Goal: Task Accomplishment & Management: Manage account settings

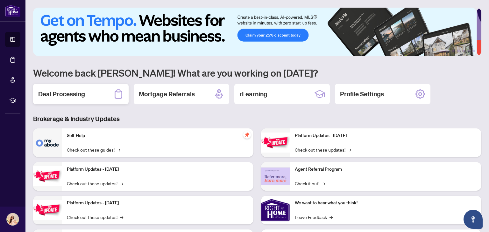
click at [99, 92] on div "Deal Processing" at bounding box center [80, 94] width 95 height 20
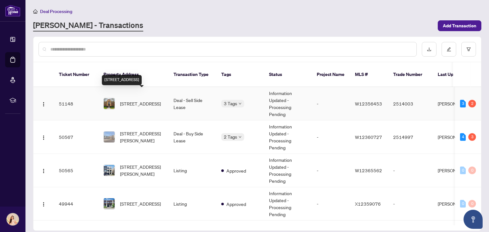
click at [152, 100] on span "[STREET_ADDRESS]" at bounding box center [140, 103] width 41 height 7
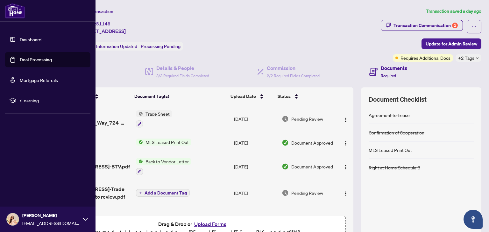
click at [41, 37] on link "Dashboard" at bounding box center [31, 40] width 22 height 6
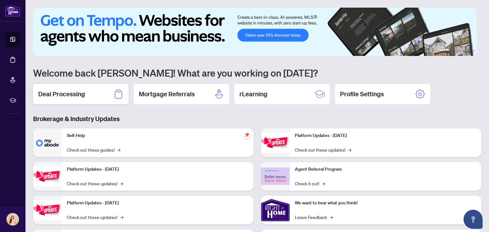
click at [98, 88] on div "Deal Processing" at bounding box center [80, 94] width 95 height 20
